Goal: Task Accomplishment & Management: Manage account settings

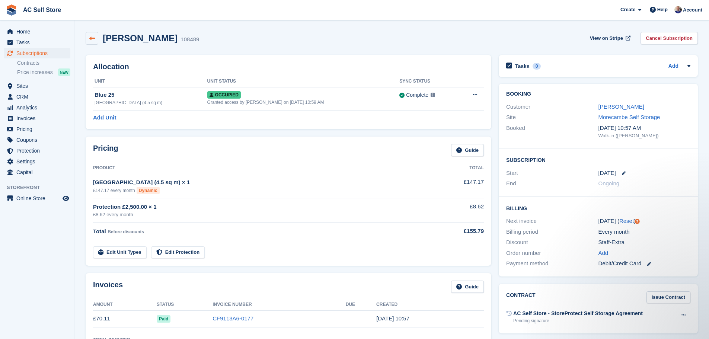
click at [93, 37] on icon at bounding box center [92, 39] width 6 height 6
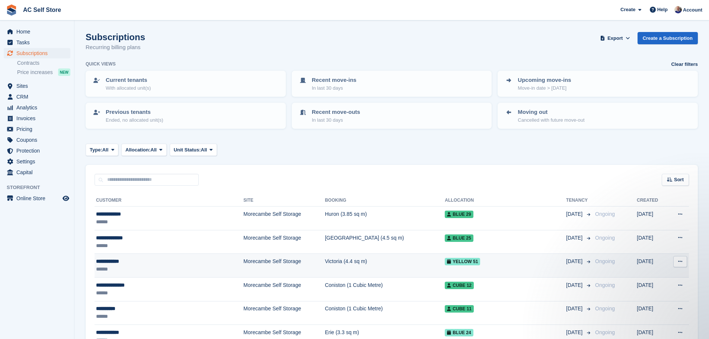
click at [120, 261] on div "**********" at bounding box center [148, 262] width 104 height 8
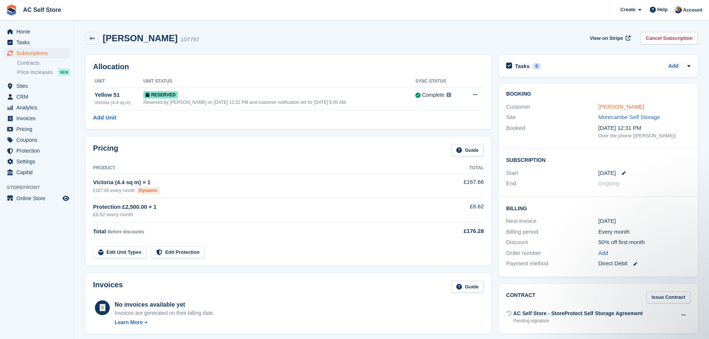
click at [615, 108] on link "Warren Lynch" at bounding box center [622, 107] width 46 height 6
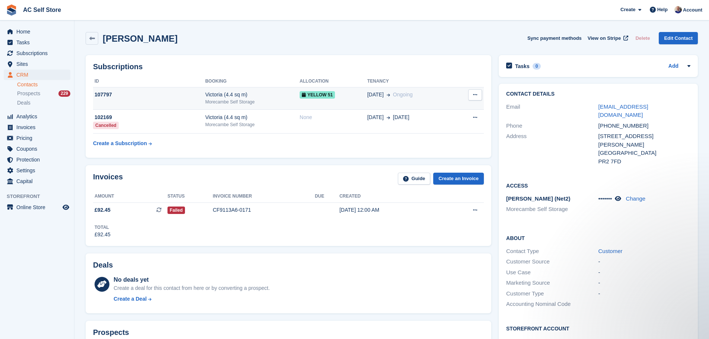
click at [477, 96] on icon at bounding box center [475, 94] width 4 height 5
click at [372, 99] on td "19 Sep Ongoing" at bounding box center [411, 98] width 87 height 23
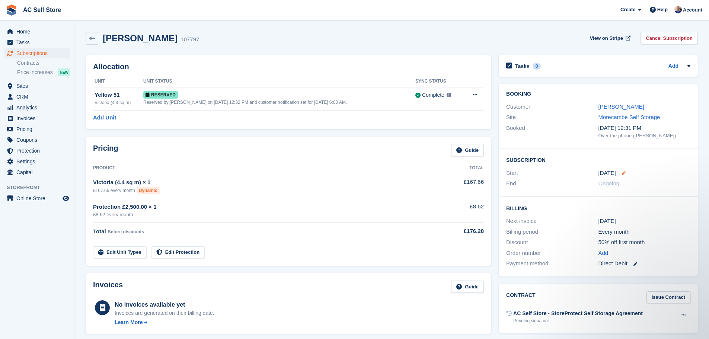
click at [623, 171] on icon at bounding box center [624, 173] width 4 height 4
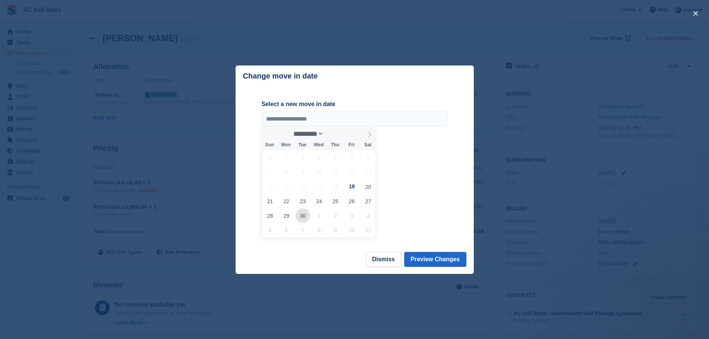
click at [302, 216] on span "30" at bounding box center [303, 216] width 15 height 15
type input "**********"
click at [427, 260] on button "Preview Changes" at bounding box center [435, 259] width 62 height 15
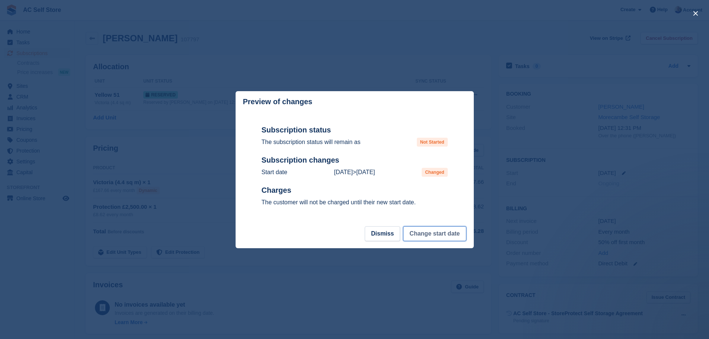
click at [432, 235] on button "Change start date" at bounding box center [434, 233] width 63 height 15
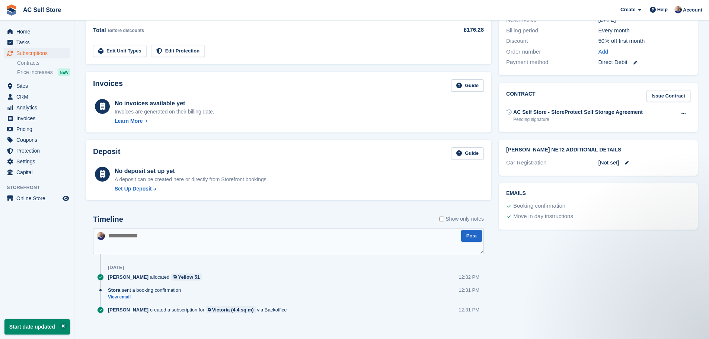
scroll to position [208, 0]
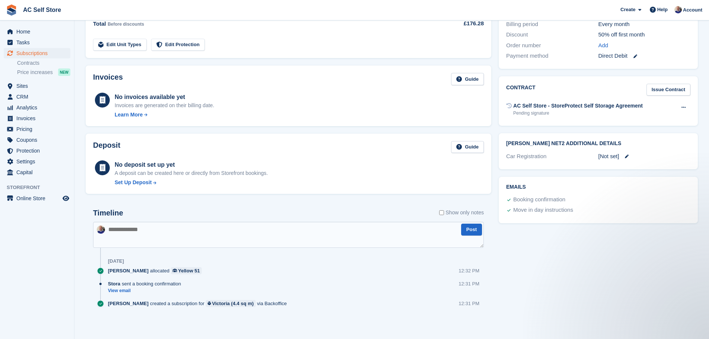
click at [135, 230] on textarea at bounding box center [288, 235] width 391 height 26
type textarea "**********"
click at [472, 230] on button "Post" at bounding box center [471, 230] width 21 height 12
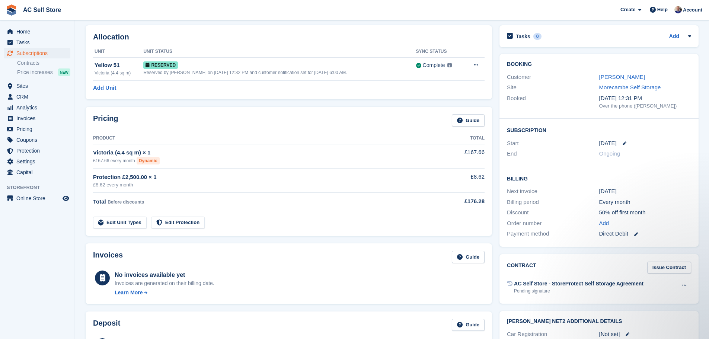
scroll to position [0, 0]
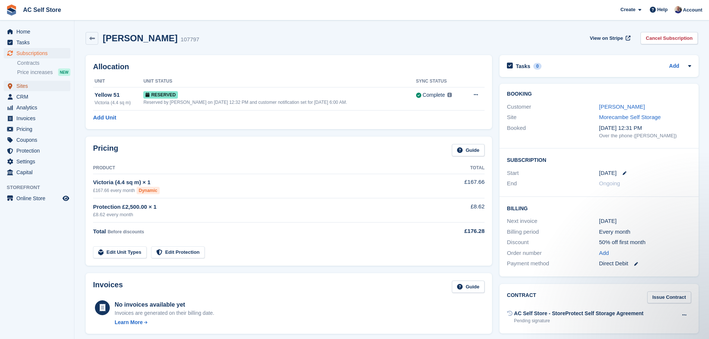
click at [20, 87] on span "Sites" at bounding box center [38, 86] width 45 height 10
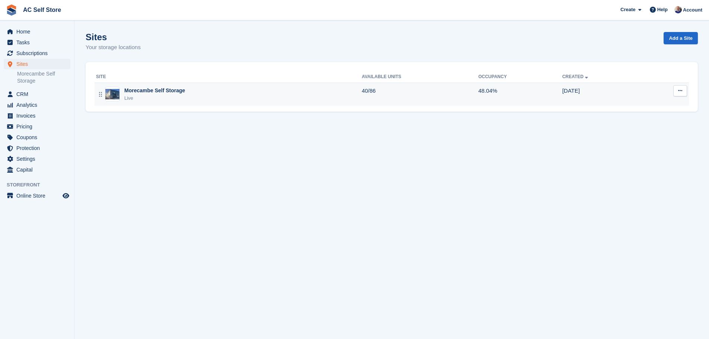
click at [150, 88] on div "Morecambe Self Storage" at bounding box center [154, 91] width 61 height 8
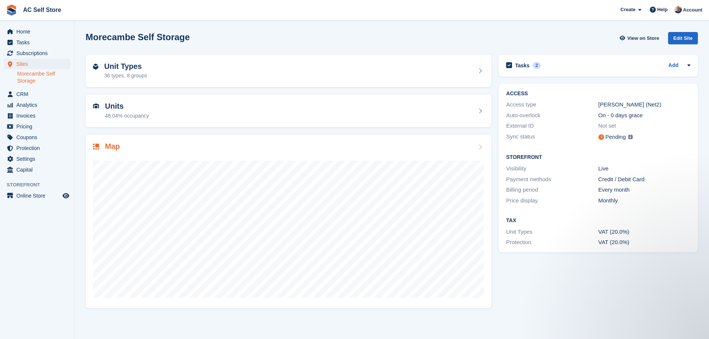
click at [111, 146] on h2 "Map" at bounding box center [112, 146] width 15 height 9
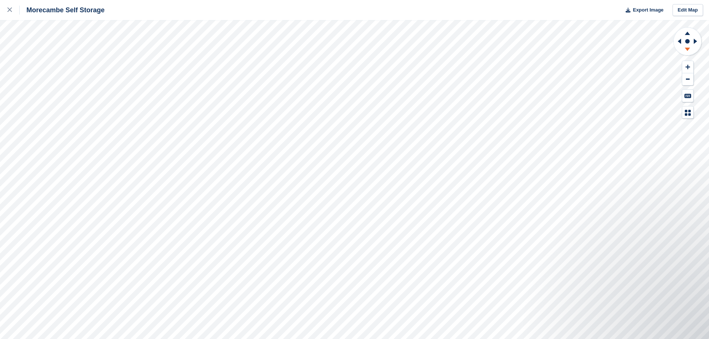
click at [688, 49] on icon at bounding box center [687, 49] width 5 height 3
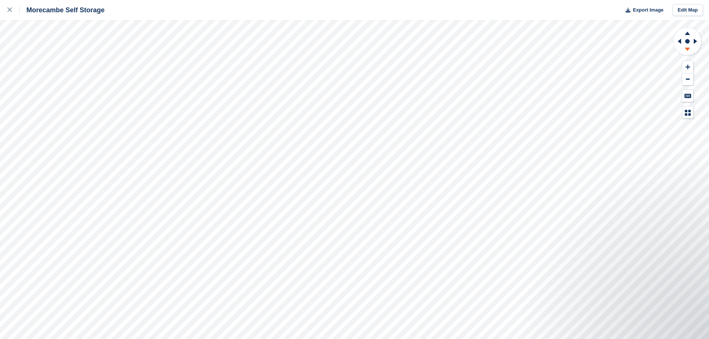
click at [688, 49] on icon at bounding box center [687, 49] width 5 height 3
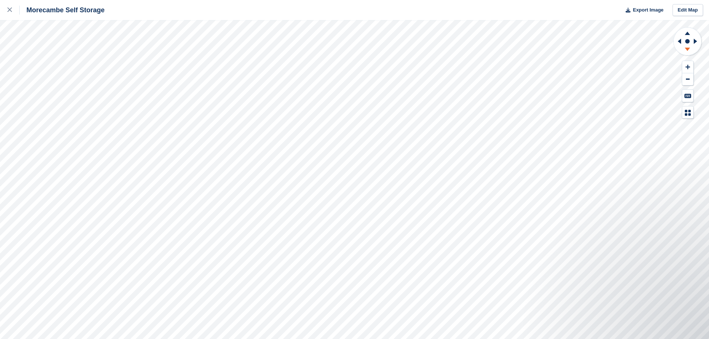
click at [688, 49] on icon at bounding box center [687, 49] width 5 height 3
click at [696, 41] on icon at bounding box center [695, 41] width 3 height 5
click at [680, 40] on icon at bounding box center [679, 41] width 3 height 5
click at [686, 31] on icon at bounding box center [687, 32] width 19 height 9
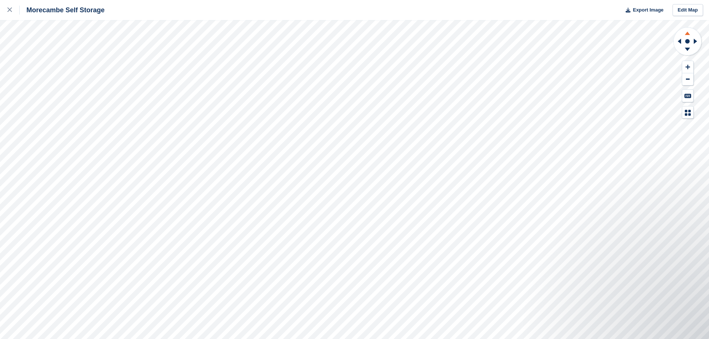
click at [686, 31] on icon at bounding box center [687, 32] width 19 height 9
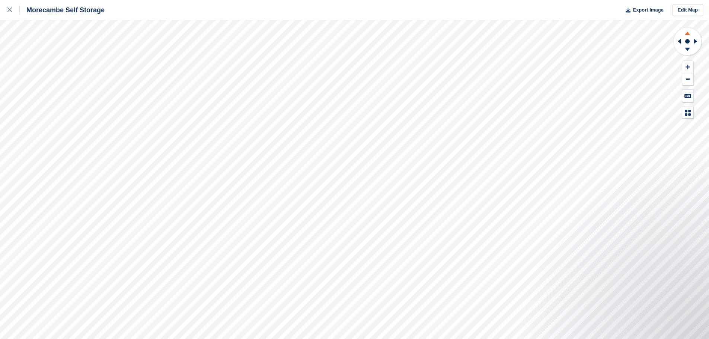
click at [686, 31] on icon at bounding box center [687, 32] width 19 height 9
click at [678, 42] on icon at bounding box center [678, 41] width 9 height 19
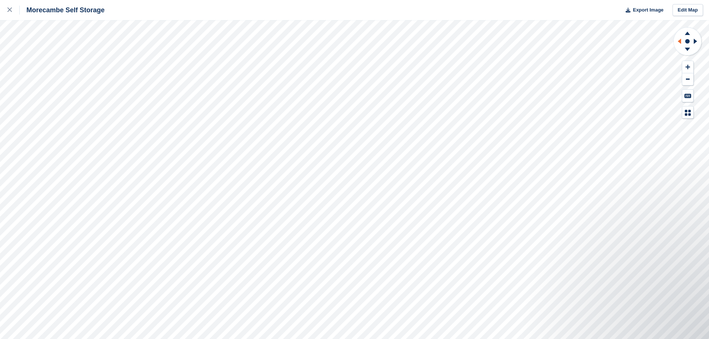
click at [678, 42] on icon at bounding box center [678, 41] width 9 height 19
click at [6, 10] on link at bounding box center [10, 10] width 20 height 20
